Goal: Information Seeking & Learning: Learn about a topic

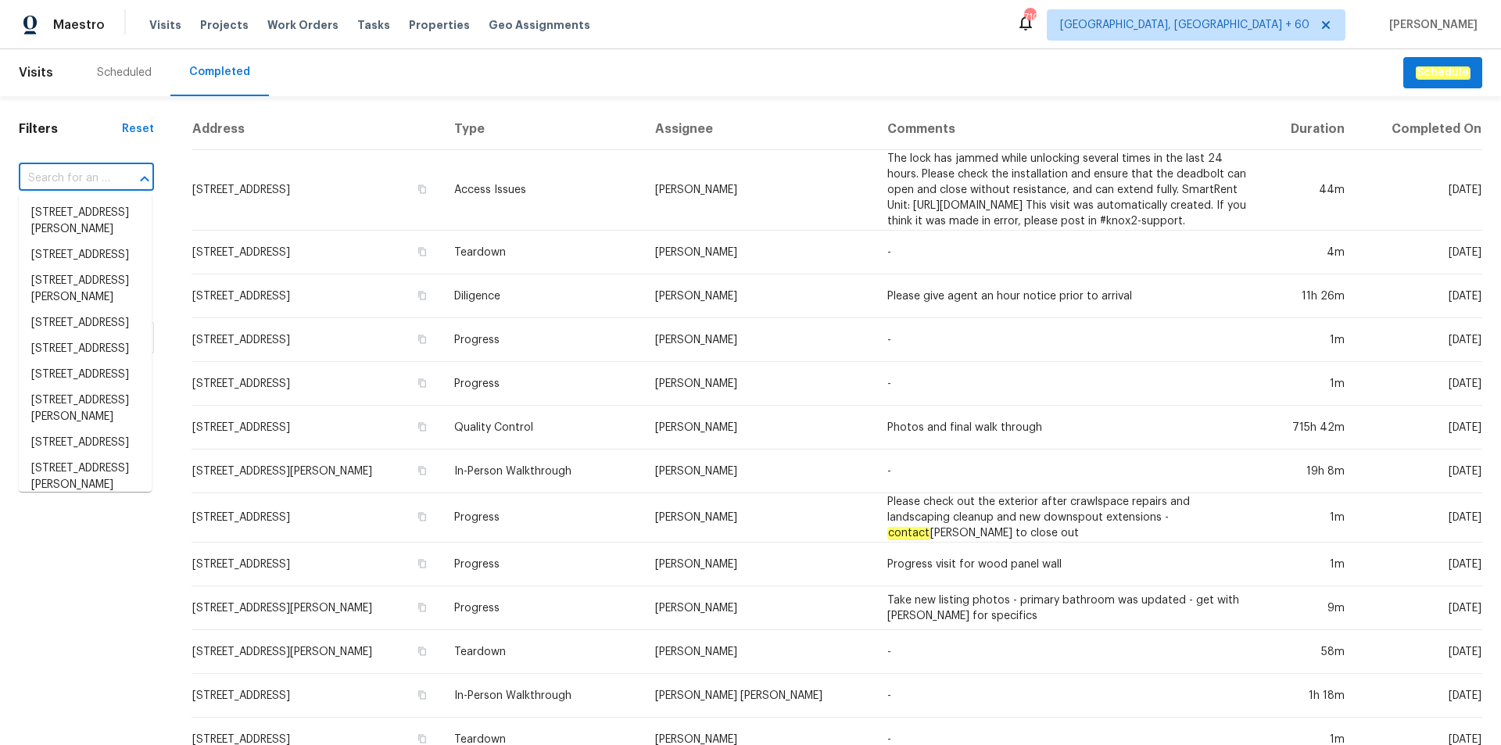
click at [70, 172] on input "text" at bounding box center [64, 179] width 91 height 24
click at [63, 166] on div "​" at bounding box center [86, 179] width 135 height 34
paste input "303 6th St SW, Kasson, MN 55944"
type input "303 6th St SW, Kasson, MN 55944"
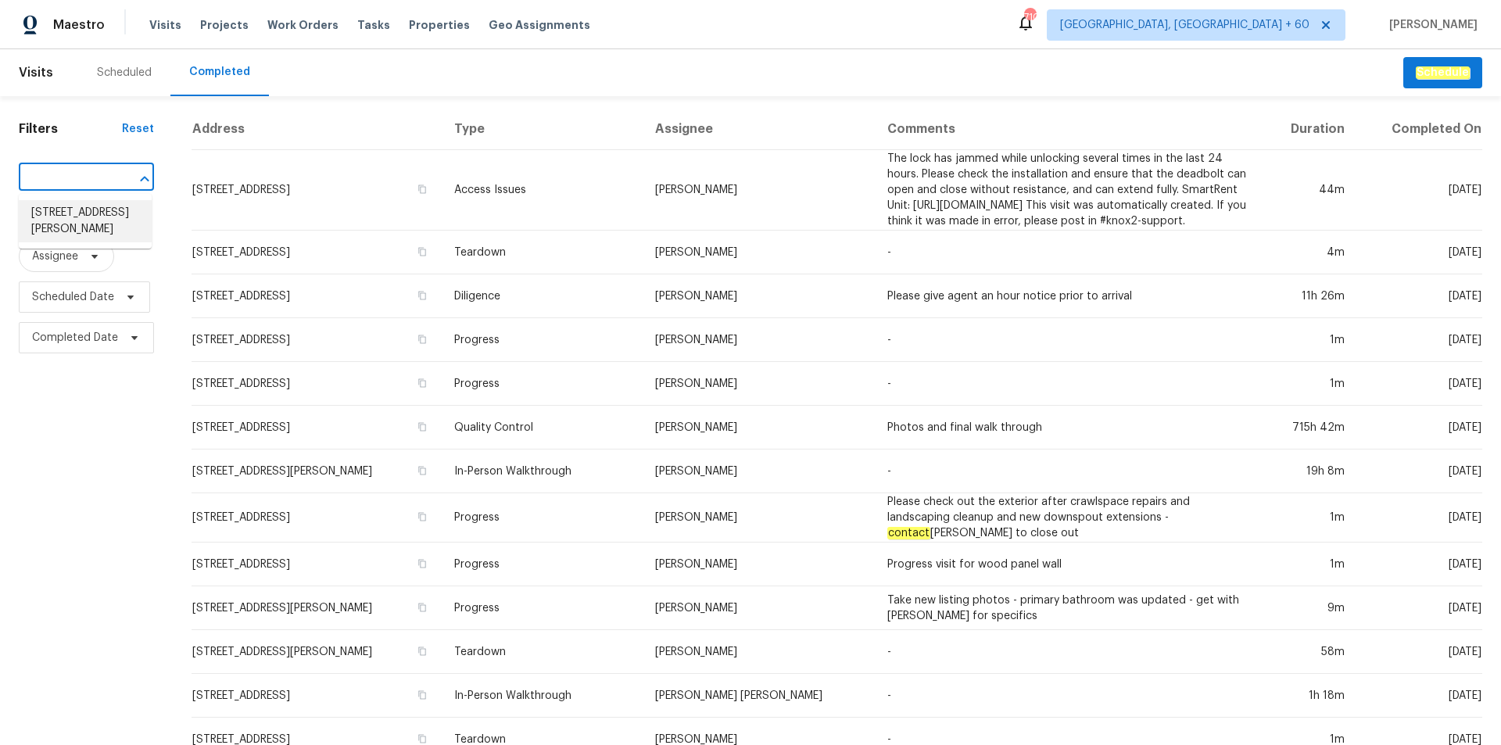
click at [80, 202] on li "303 6th St SW, Kasson, MN 55944" at bounding box center [85, 221] width 133 height 42
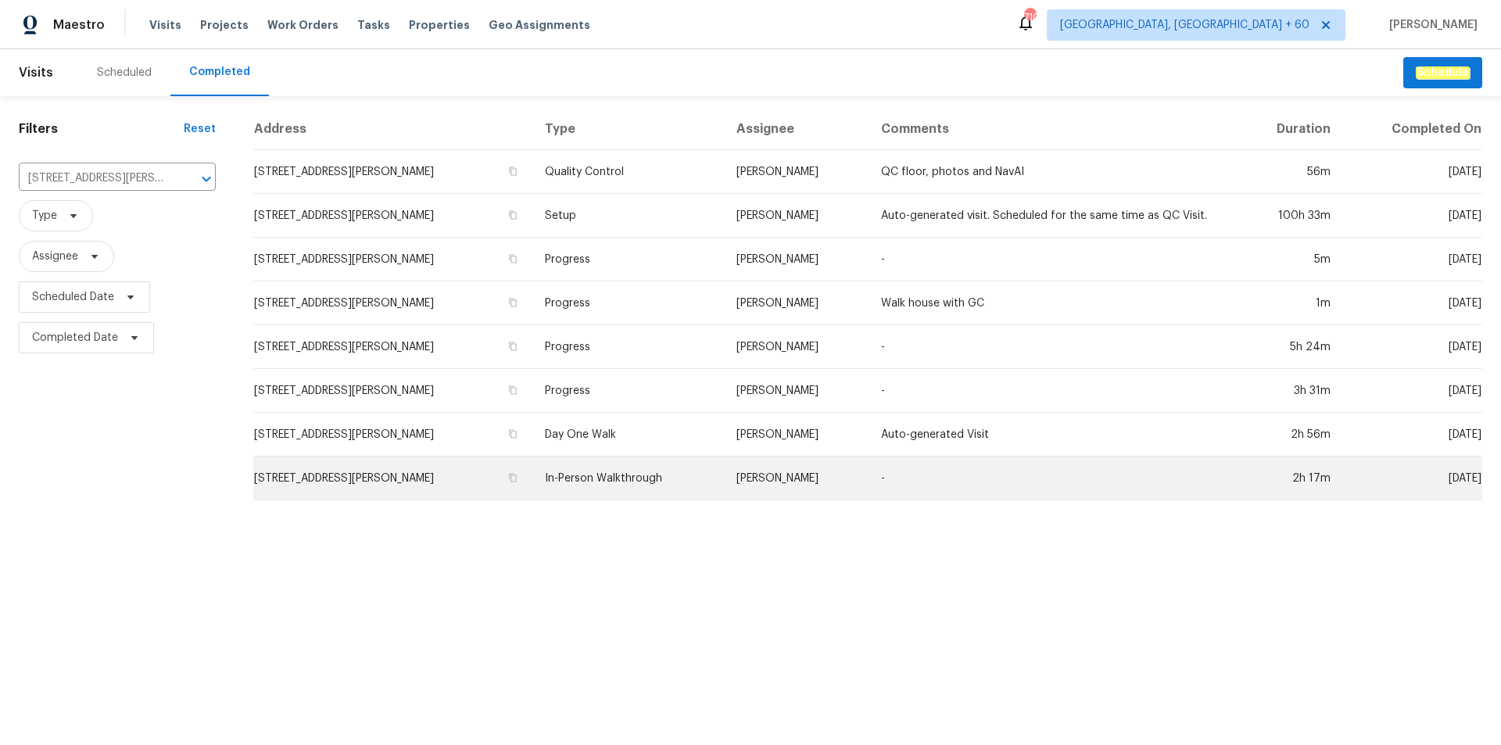
click at [571, 482] on td "In-Person Walkthrough" at bounding box center [628, 479] width 192 height 44
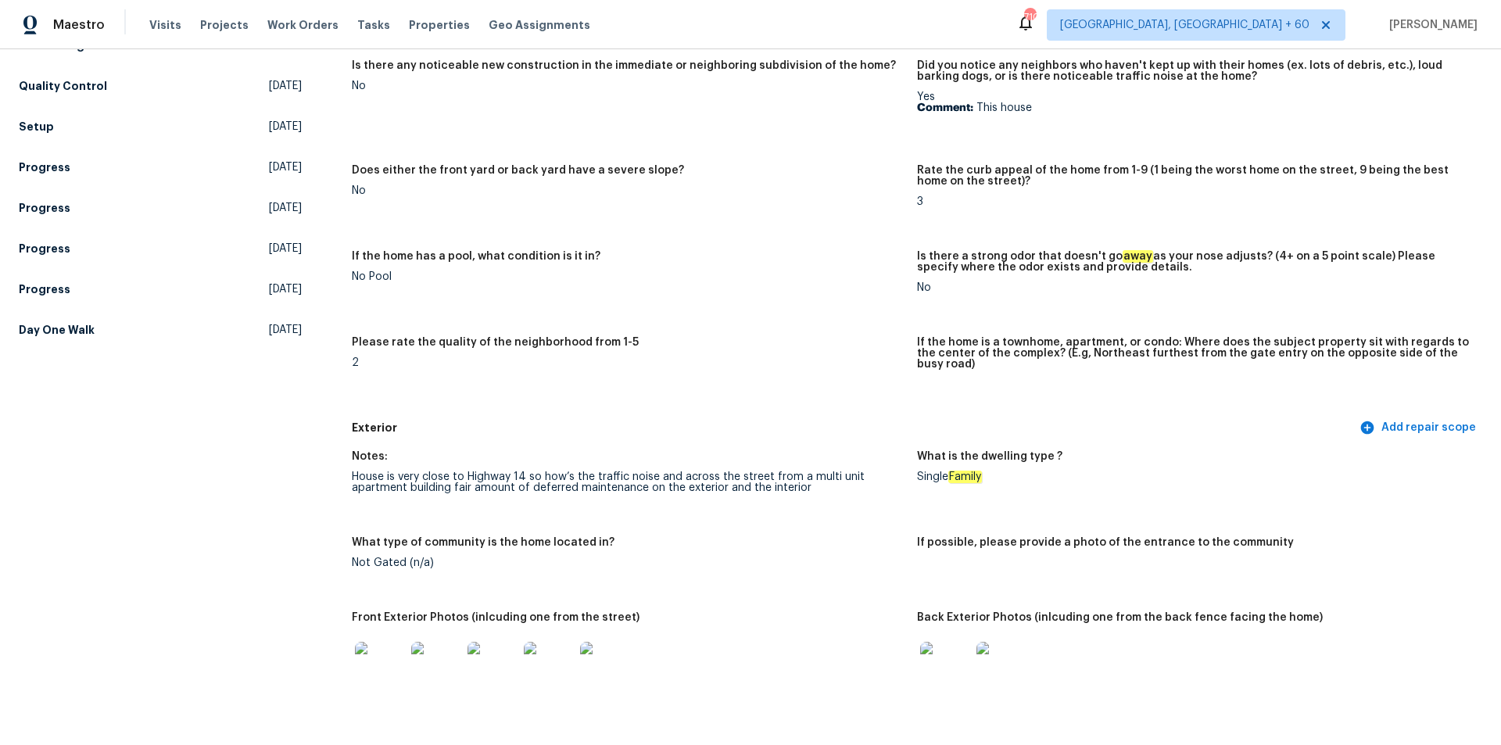
scroll to position [547, 0]
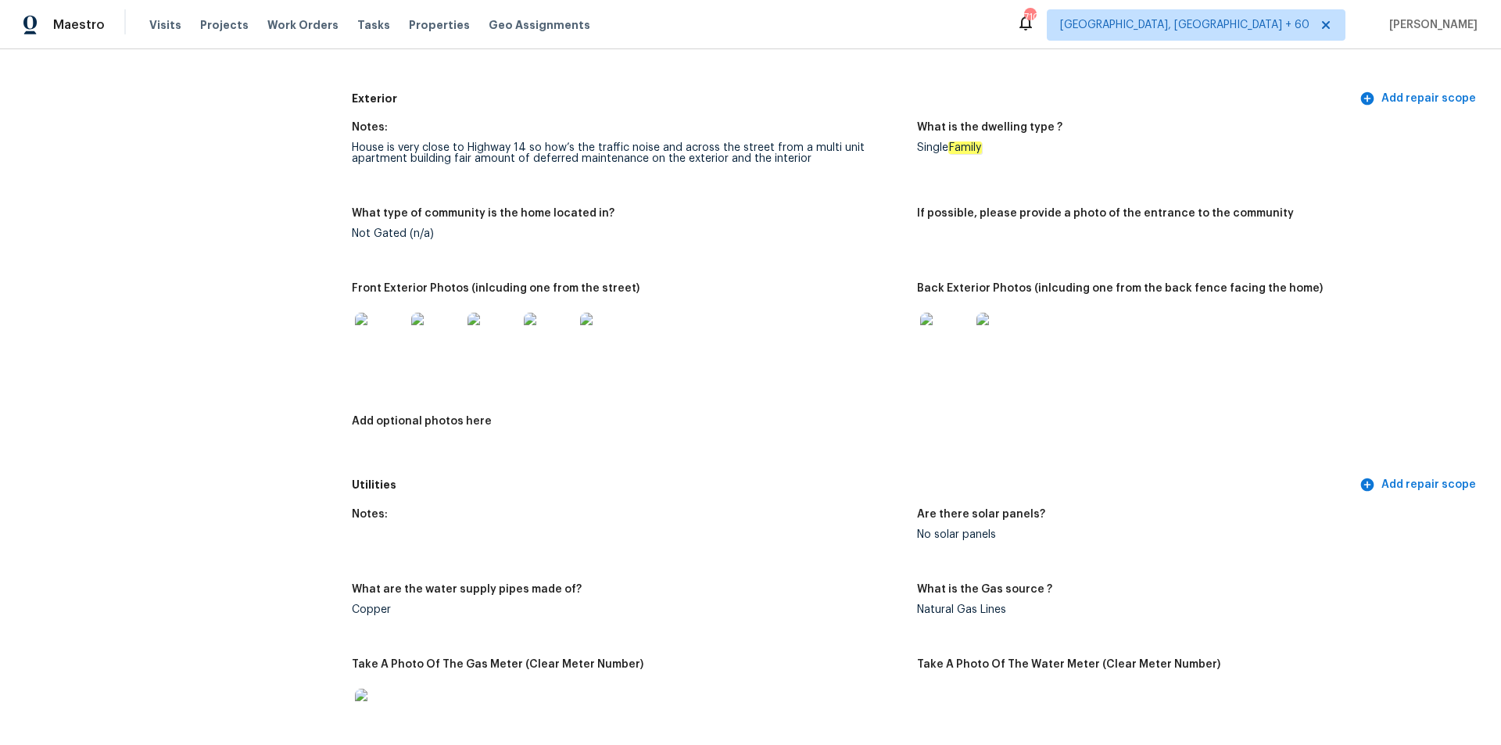
click at [908, 338] on figure "Front Exterior Photos (inlcuding one from the street)" at bounding box center [634, 340] width 565 height 114
click at [944, 335] on img at bounding box center [945, 338] width 50 height 50
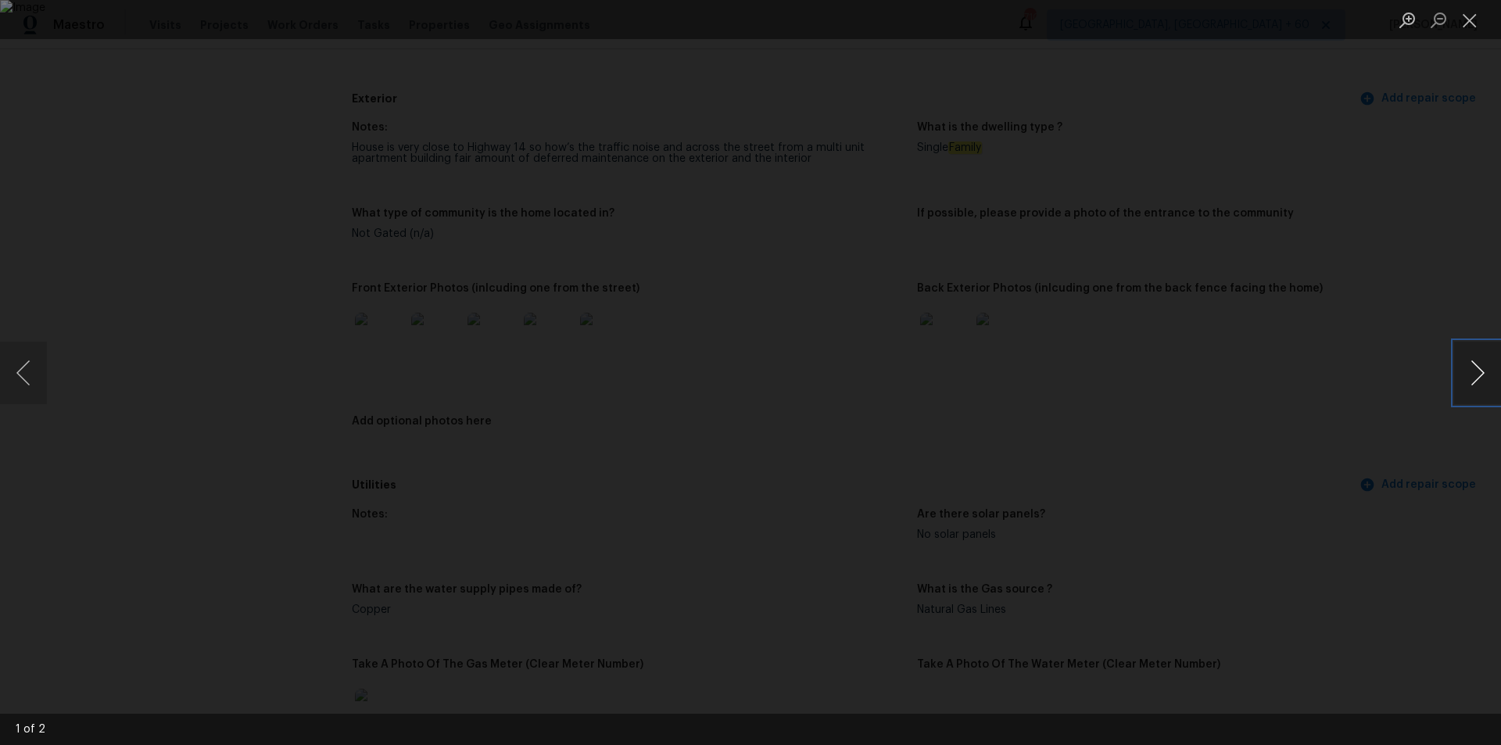
click at [1487, 369] on button "Next image" at bounding box center [1477, 373] width 47 height 63
click at [33, 372] on button "Previous image" at bounding box center [23, 373] width 47 height 63
click at [1330, 240] on div "Lightbox" at bounding box center [750, 372] width 1501 height 745
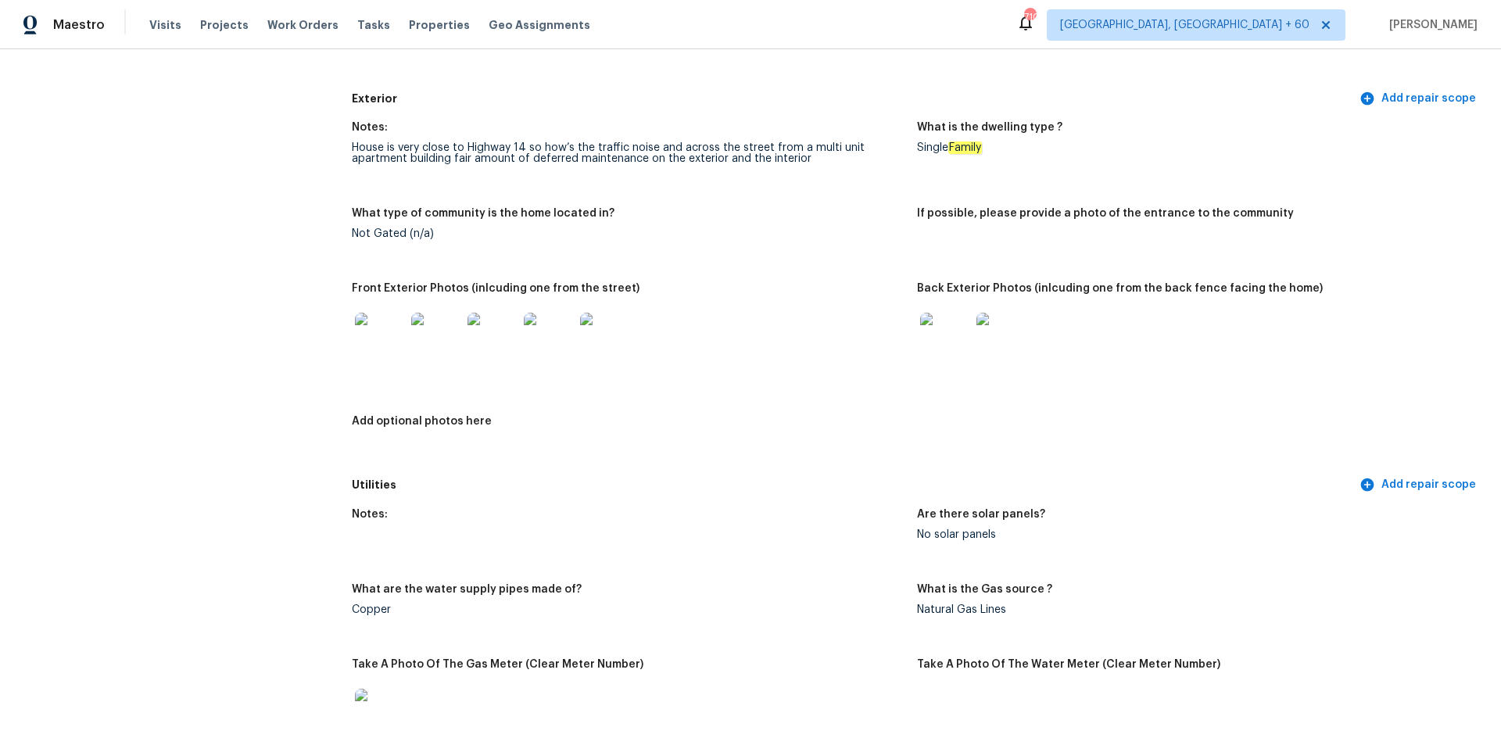
click at [367, 313] on img at bounding box center [380, 338] width 50 height 50
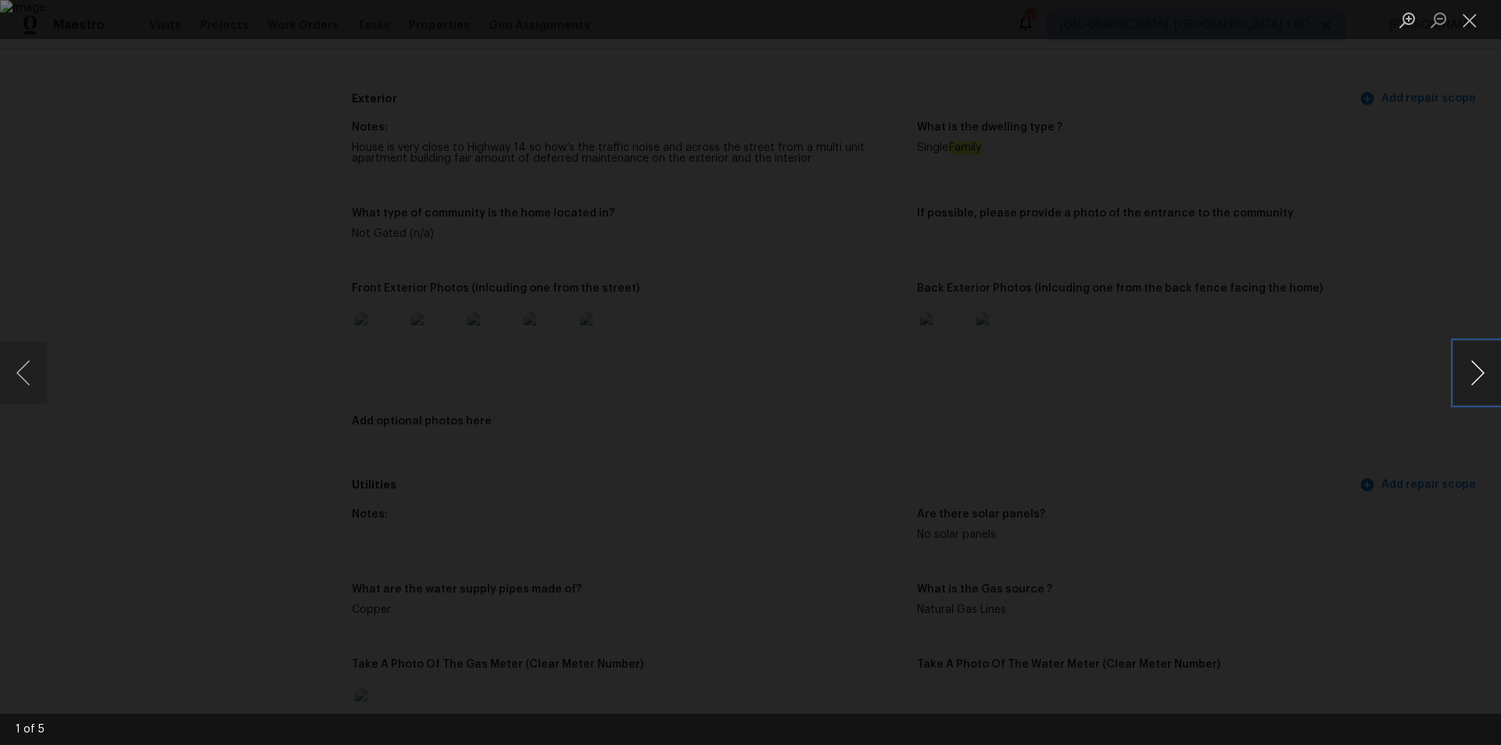
click at [1484, 371] on button "Next image" at bounding box center [1477, 373] width 47 height 63
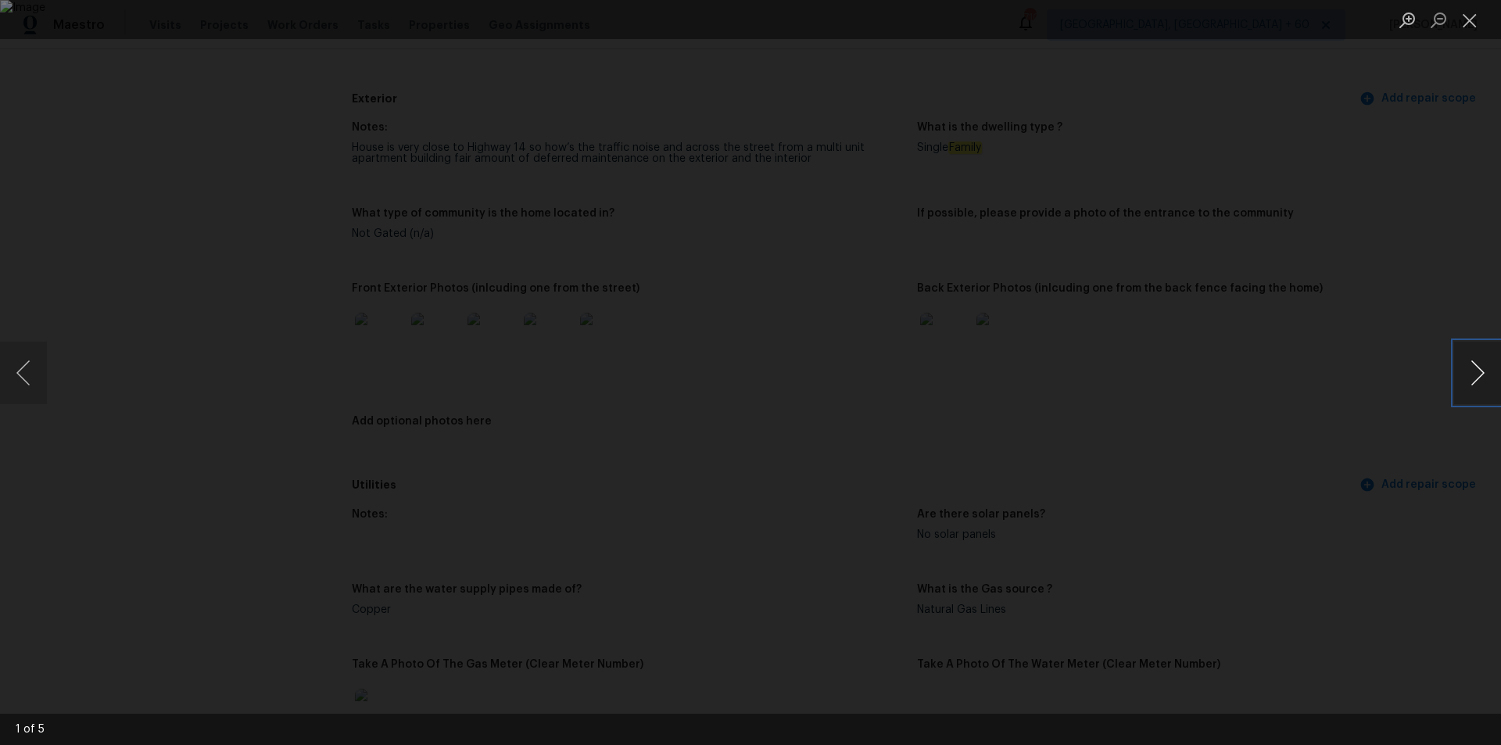
click at [1484, 371] on button "Next image" at bounding box center [1477, 373] width 47 height 63
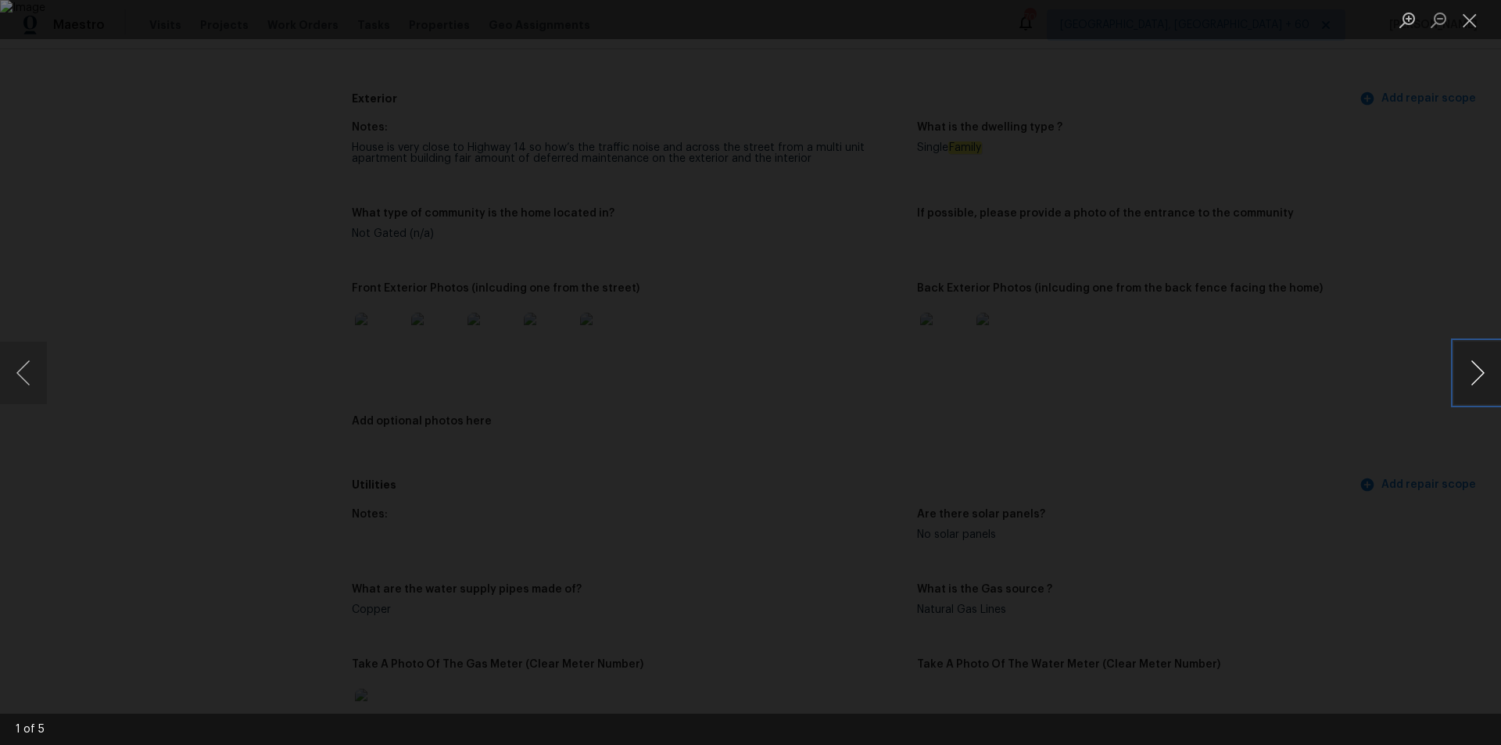
click at [1485, 373] on button "Next image" at bounding box center [1477, 373] width 47 height 63
click at [1397, 211] on div "Lightbox" at bounding box center [750, 372] width 1501 height 745
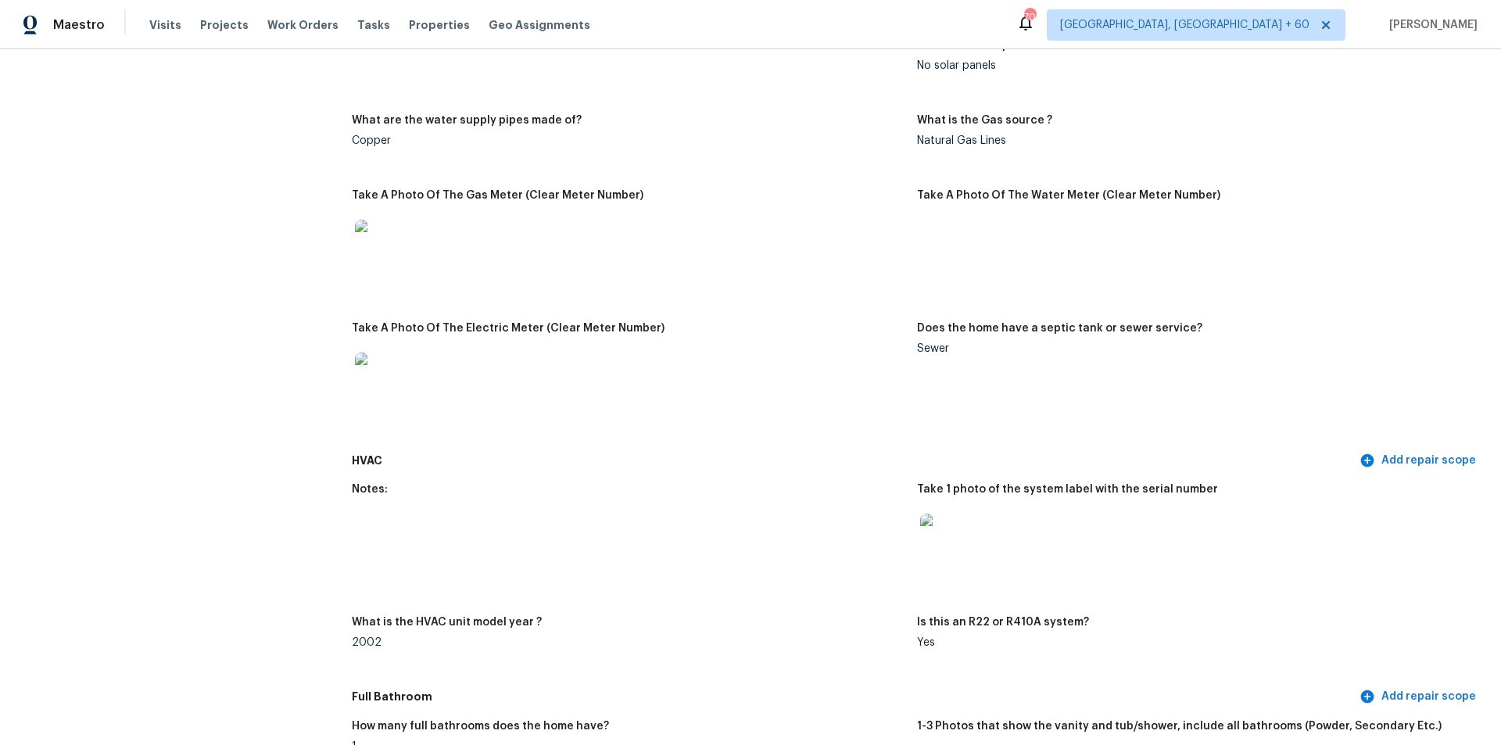
scroll to position [1642, 0]
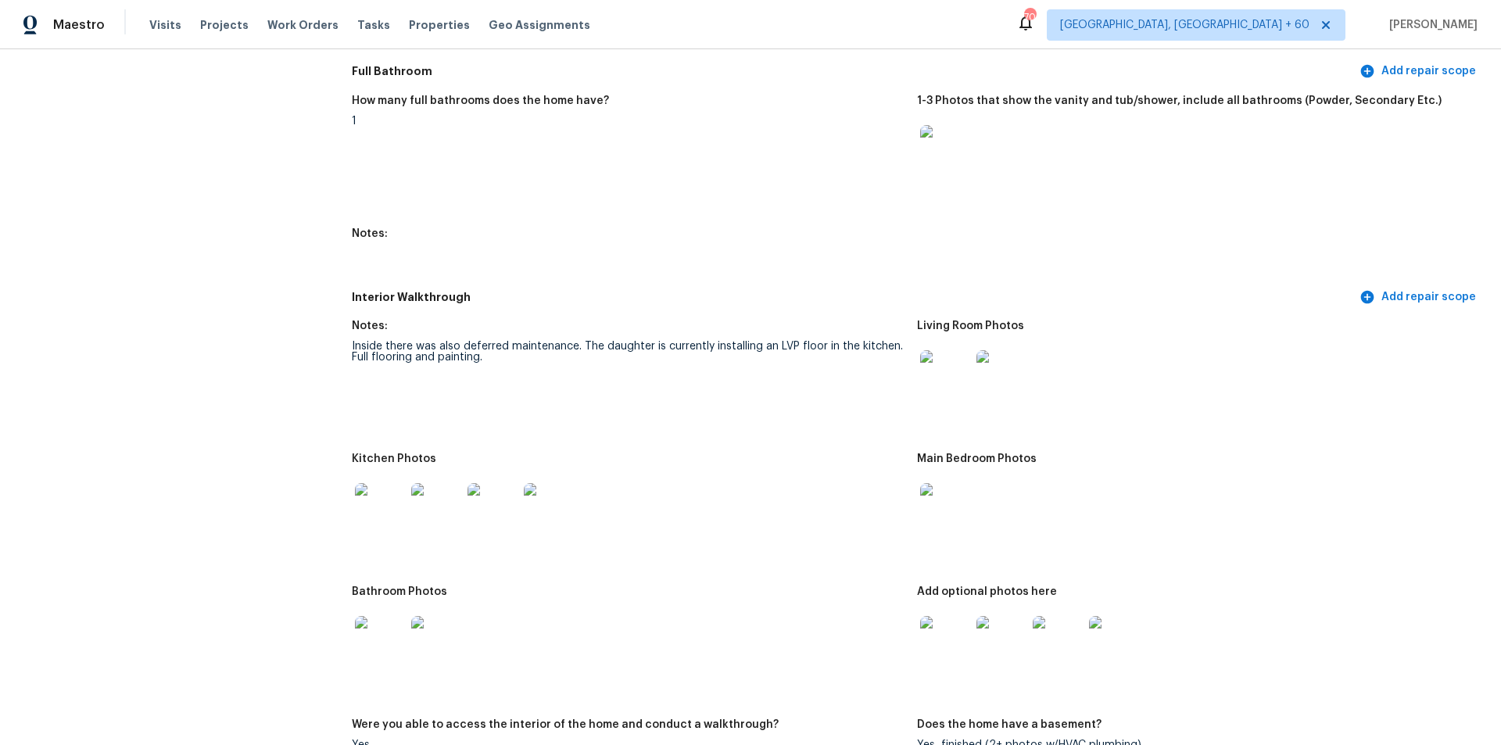
click at [934, 371] on img at bounding box center [945, 375] width 50 height 50
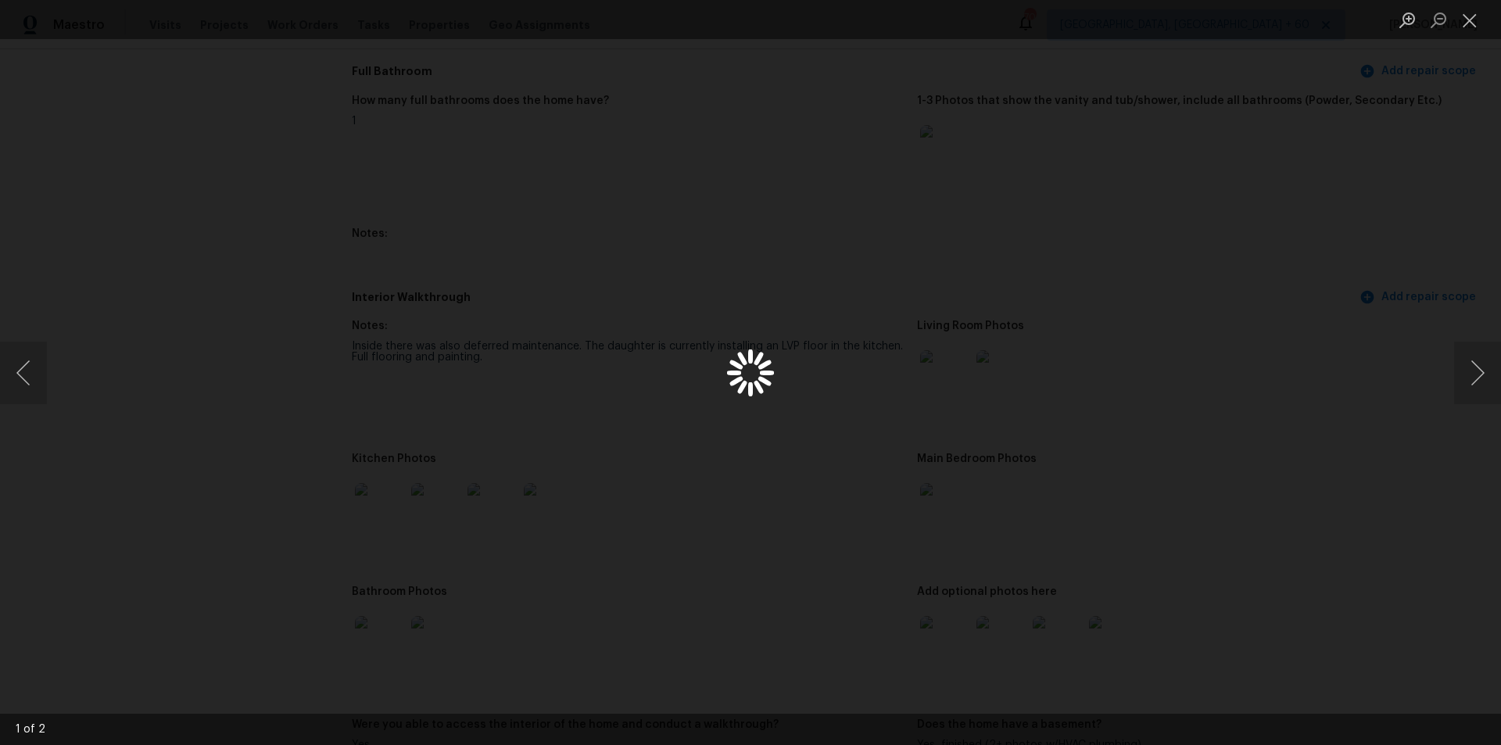
click at [1285, 143] on div "Lightbox" at bounding box center [750, 372] width 1501 height 745
click at [1473, 24] on button "Close lightbox" at bounding box center [1469, 19] width 31 height 27
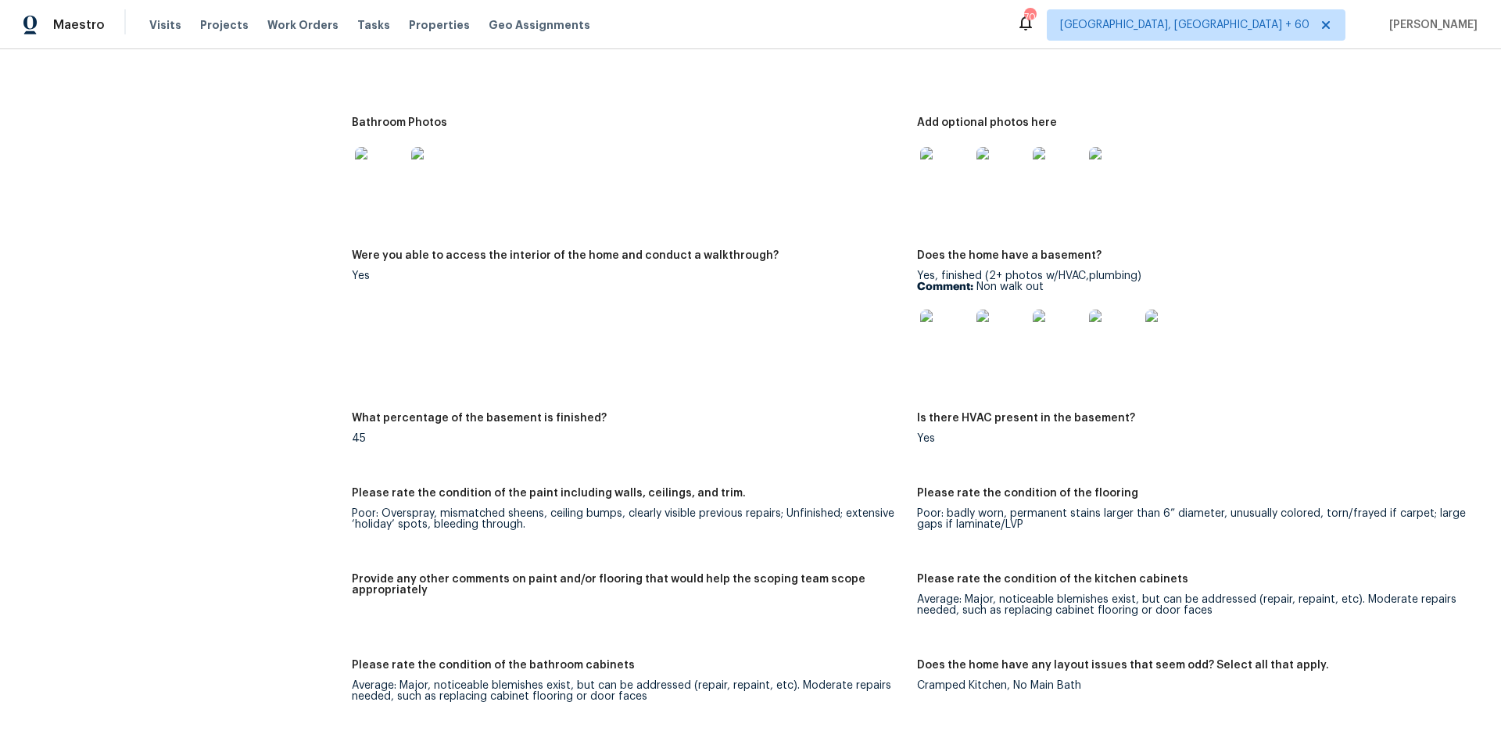
scroll to position [2032, 0]
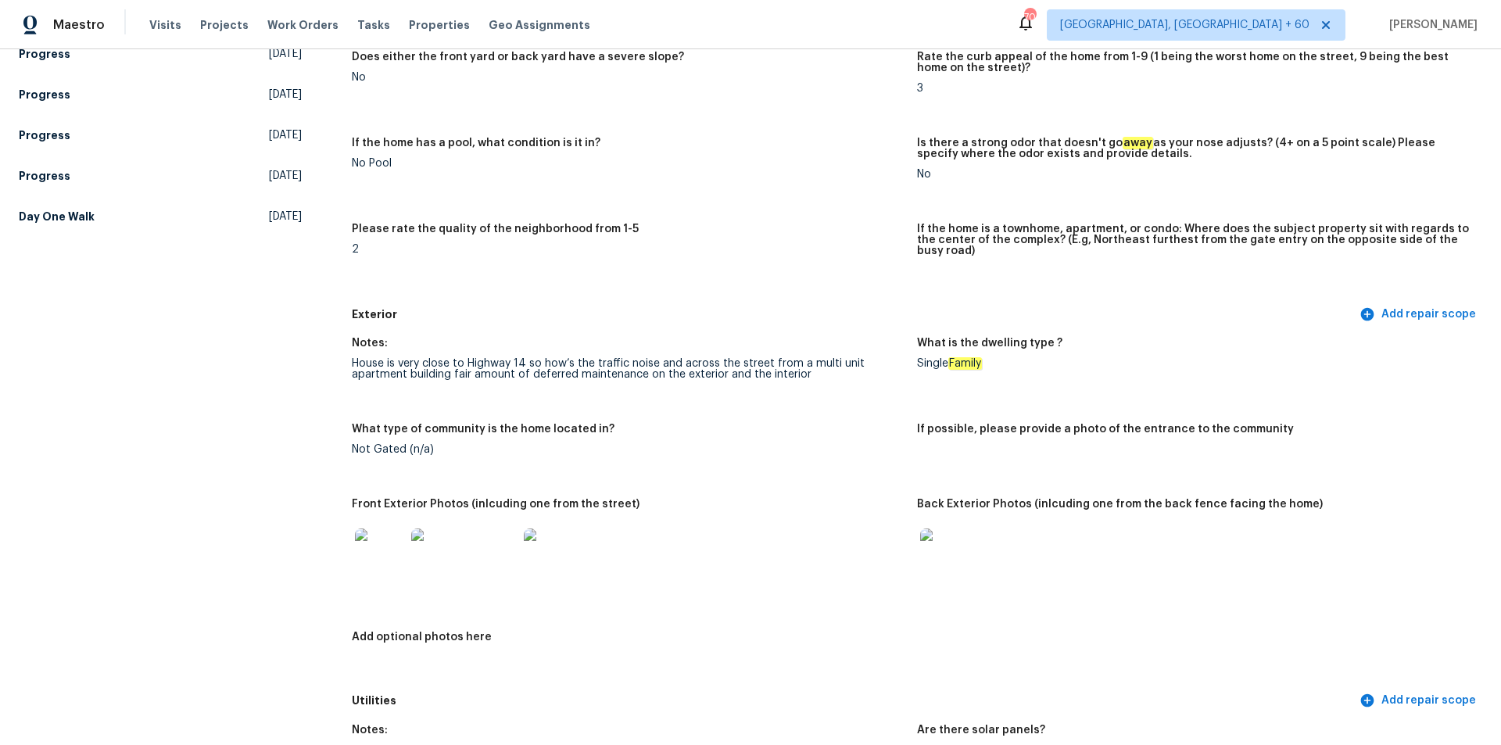
scroll to position [625, 0]
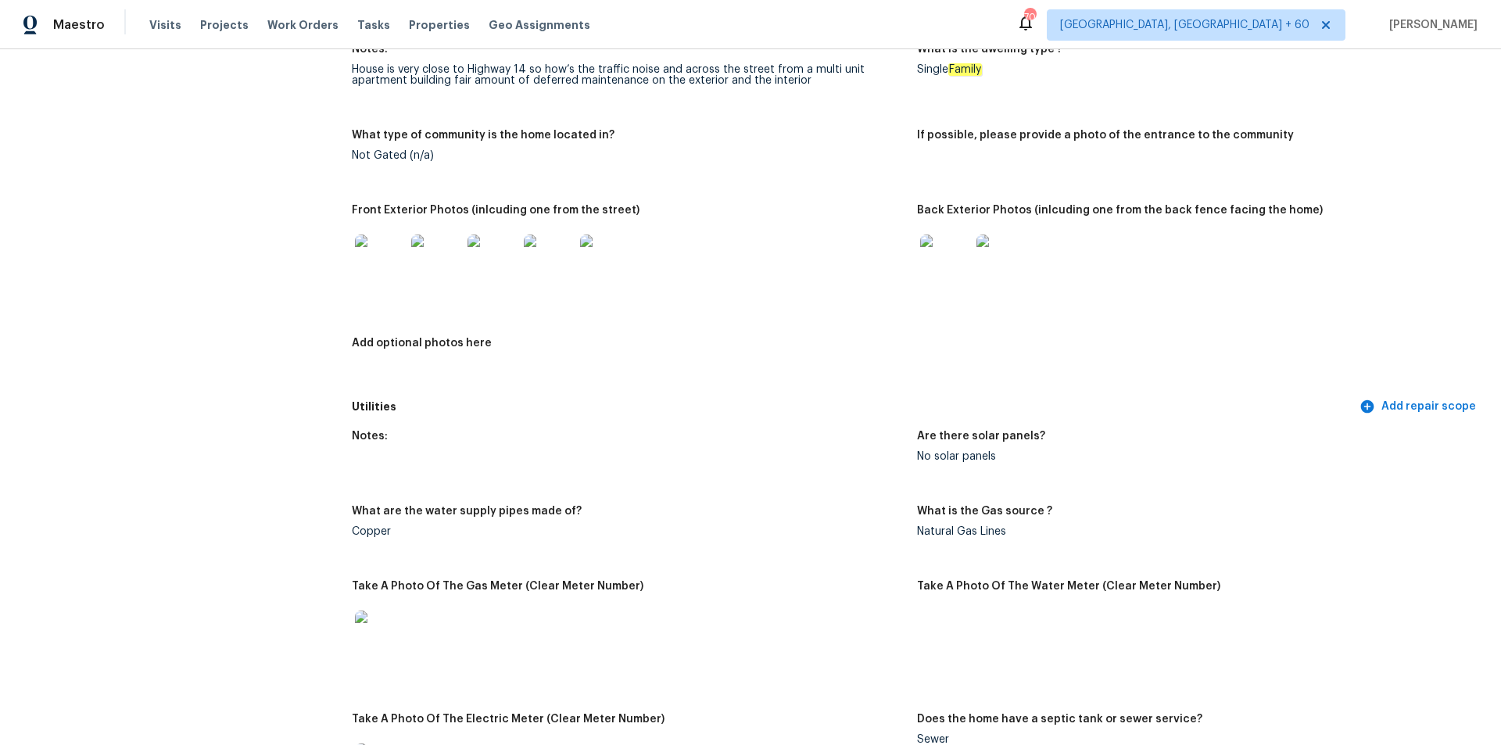
click at [957, 236] on img at bounding box center [945, 260] width 50 height 50
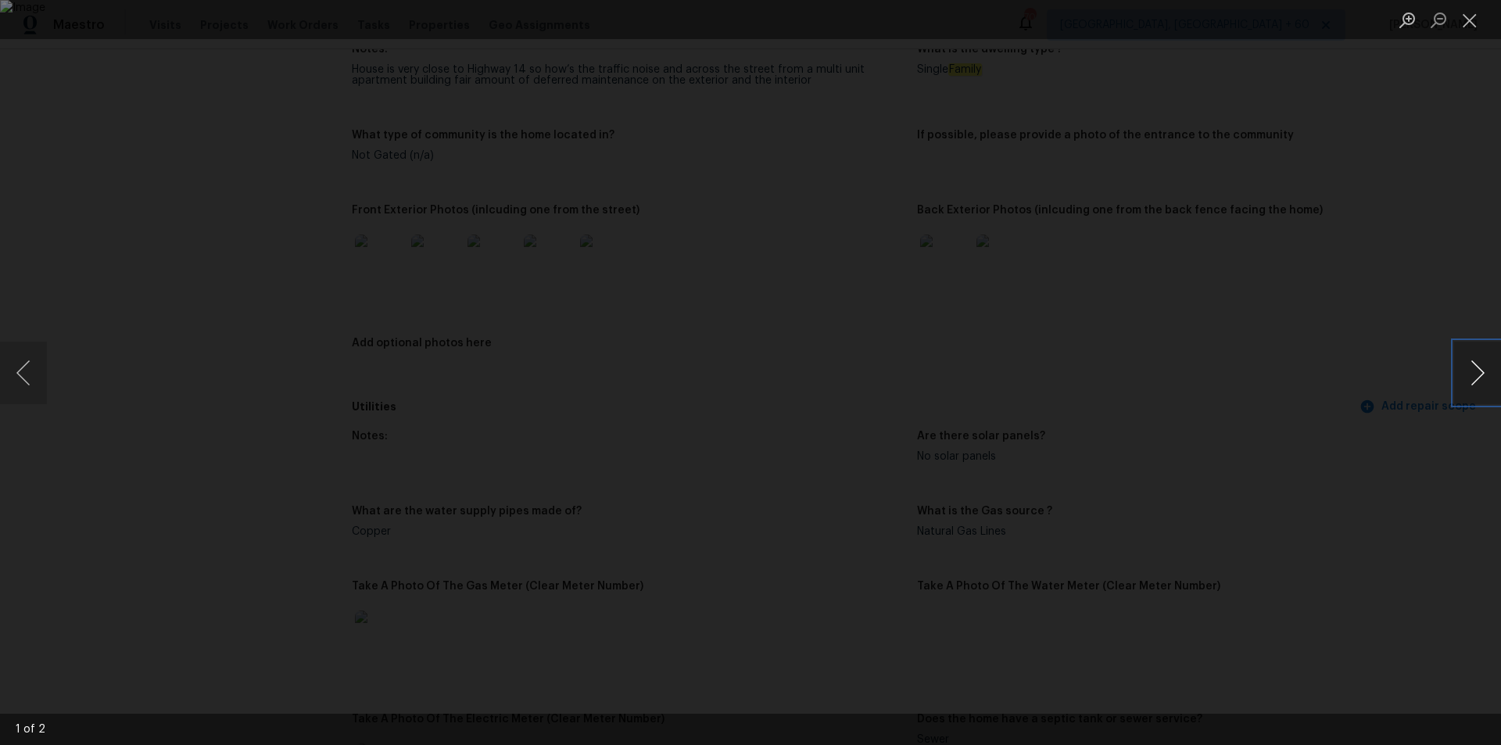
click at [1471, 372] on button "Next image" at bounding box center [1477, 373] width 47 height 63
click at [27, 378] on button "Previous image" at bounding box center [23, 373] width 47 height 63
